Goal: Check status: Check status

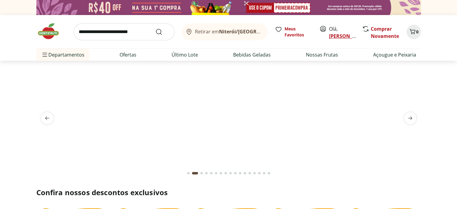
click at [340, 34] on link "[PERSON_NAME]" at bounding box center [348, 36] width 39 height 7
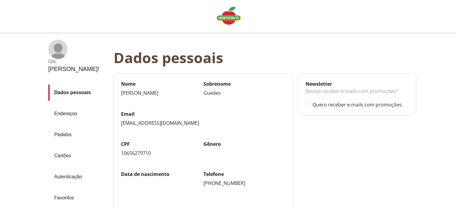
click at [63, 127] on link "Pedidos" at bounding box center [78, 135] width 60 height 16
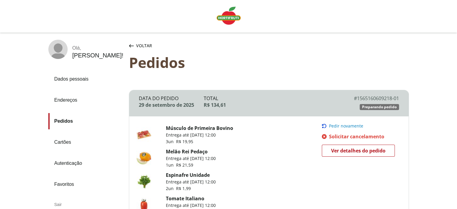
click at [191, 151] on link "Melão Rei Pedaço" at bounding box center [187, 151] width 42 height 7
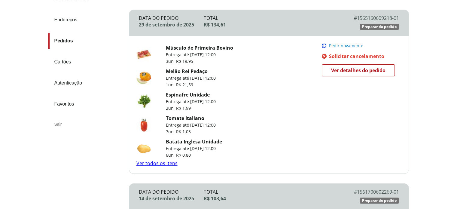
scroll to position [90, 0]
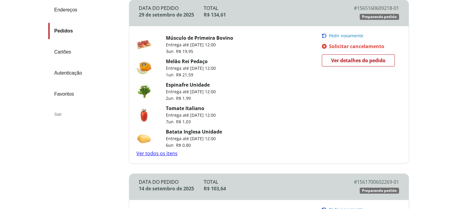
click at [162, 154] on link "Ver todos os itens" at bounding box center [156, 153] width 41 height 7
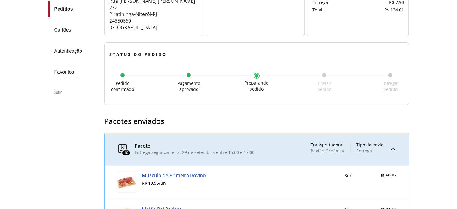
scroll to position [76, 0]
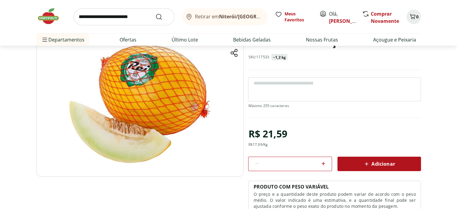
scroll to position [30, 0]
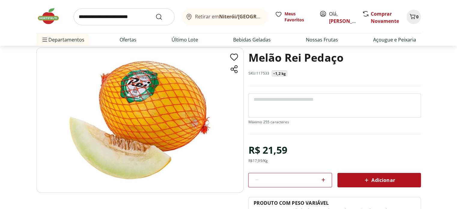
click at [413, 75] on section "Melão Rei Pedaço SKU: 117533 ~1,2 kg R$ 21,59 R$ 17,99 /Kg * Adicionar PRODUTO …" at bounding box center [228, 152] width 385 height 211
